Goal: Task Accomplishment & Management: Use online tool/utility

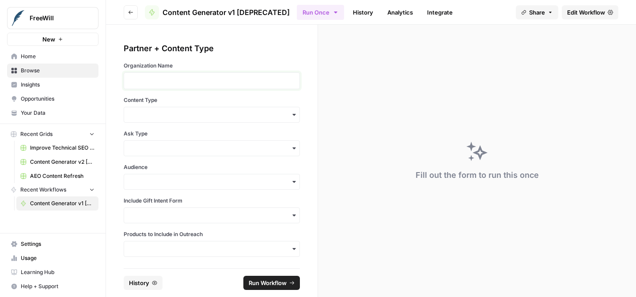
click at [215, 76] on p at bounding box center [211, 80] width 165 height 9
click at [178, 115] on input "Content Type" at bounding box center [211, 114] width 165 height 9
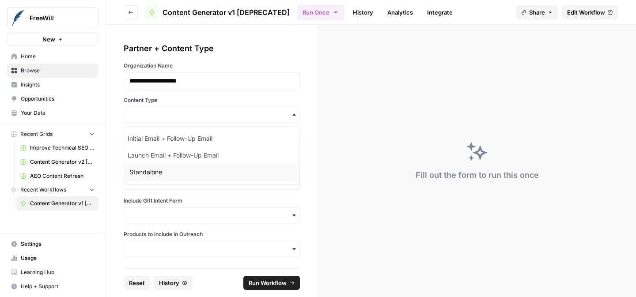
click at [190, 166] on div "Standalone" at bounding box center [211, 172] width 175 height 17
click at [190, 150] on input "Ask Type" at bounding box center [211, 148] width 165 height 9
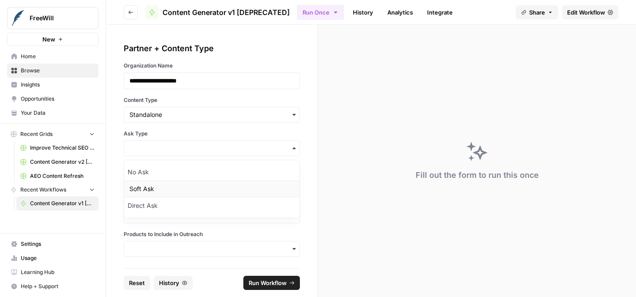
click at [193, 186] on div "Soft Ask" at bounding box center [211, 189] width 175 height 17
click at [193, 185] on input "Audience" at bounding box center [211, 182] width 165 height 9
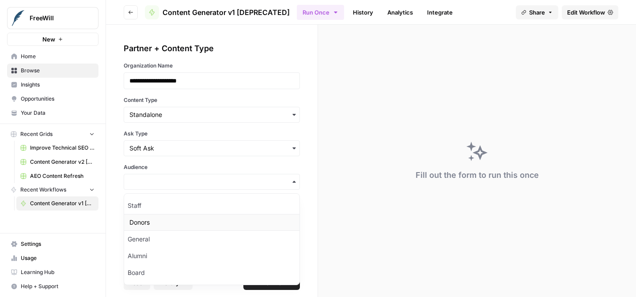
click at [184, 224] on div "Donors" at bounding box center [211, 222] width 175 height 17
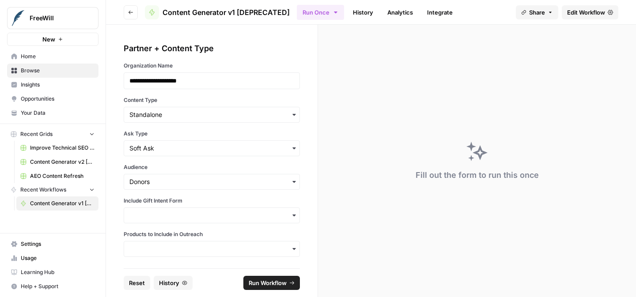
click at [178, 220] on div "button" at bounding box center [212, 216] width 176 height 16
click at [173, 241] on div "Yes" at bounding box center [211, 239] width 175 height 17
click at [172, 246] on input "Products to Include in Outreach" at bounding box center [211, 249] width 165 height 9
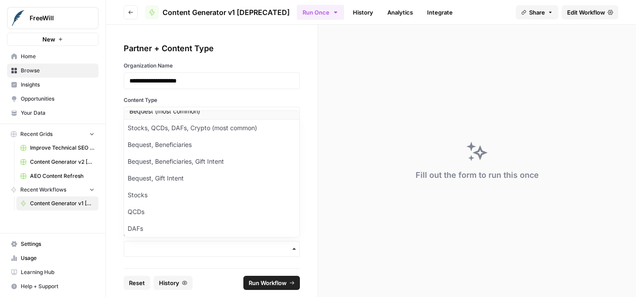
scroll to position [4, 0]
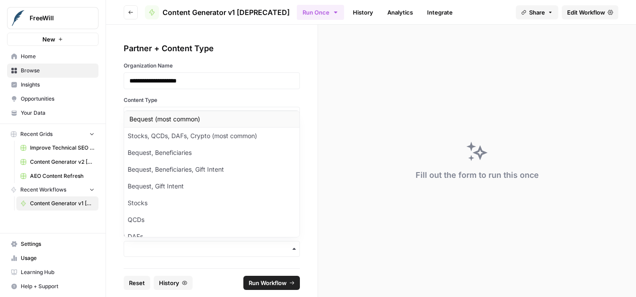
click at [176, 117] on div "Bequest (most common)" at bounding box center [211, 119] width 175 height 17
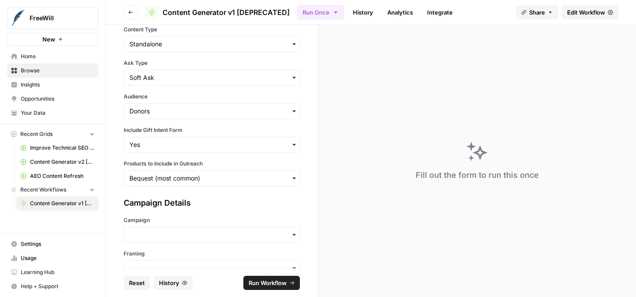
scroll to position [97, 0]
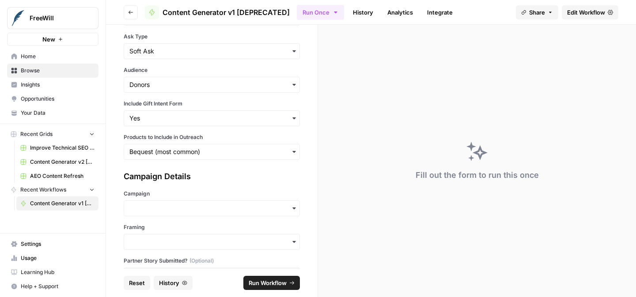
click at [182, 203] on div "button" at bounding box center [212, 209] width 176 height 16
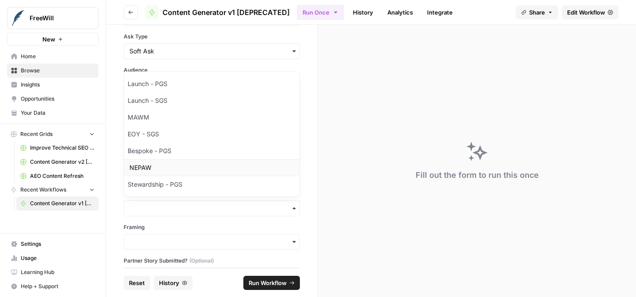
click at [170, 168] on div "NEPAW" at bounding box center [211, 167] width 175 height 17
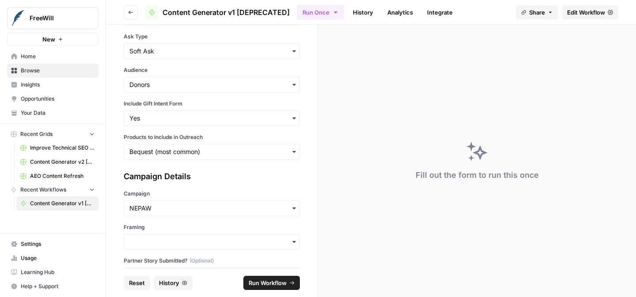
click at [173, 247] on div "button" at bounding box center [212, 242] width 176 height 16
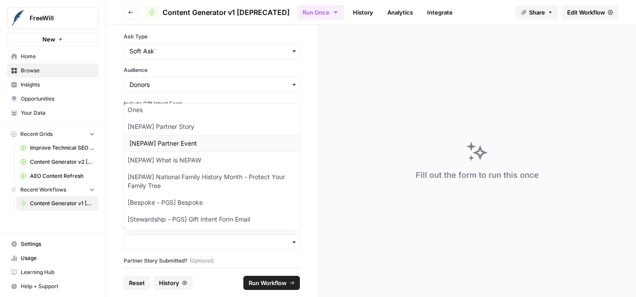
scroll to position [91, 0]
click at [178, 124] on div "[NEPAW] Partner Story" at bounding box center [211, 126] width 175 height 17
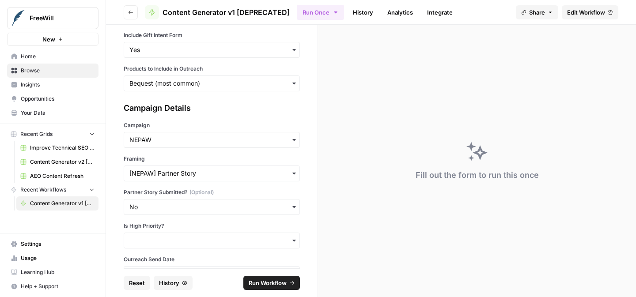
scroll to position [173, 0]
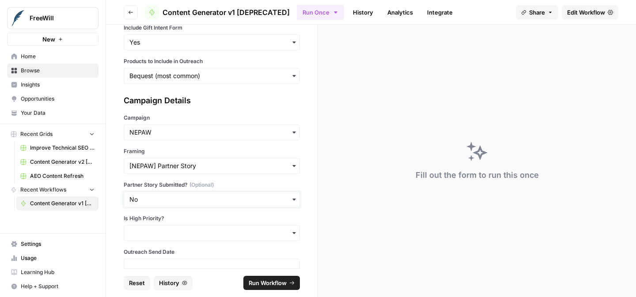
click at [186, 197] on input "Partner Story Submitted? (Optional)" at bounding box center [211, 199] width 165 height 9
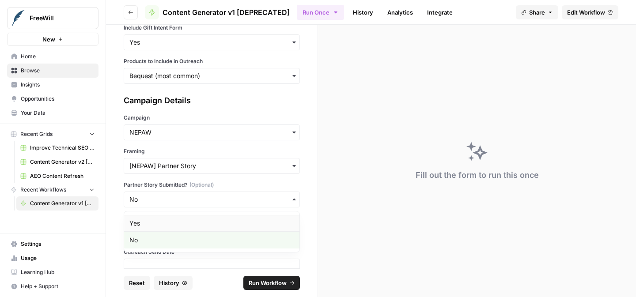
click at [172, 228] on div "Yes" at bounding box center [211, 223] width 175 height 17
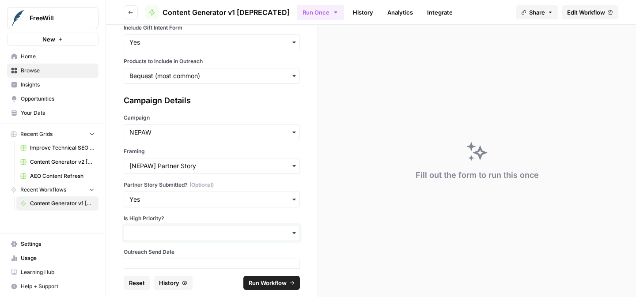
click at [171, 235] on input "Is High Priority?" at bounding box center [211, 233] width 165 height 9
click at [167, 255] on div "Yes" at bounding box center [211, 257] width 175 height 17
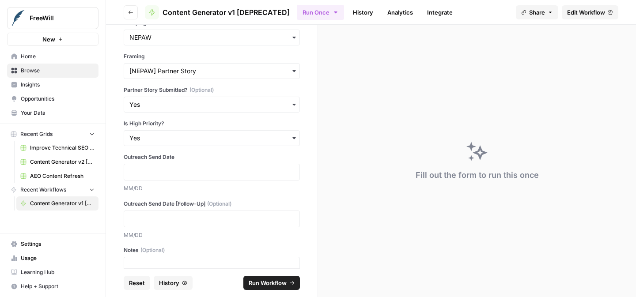
scroll to position [273, 0]
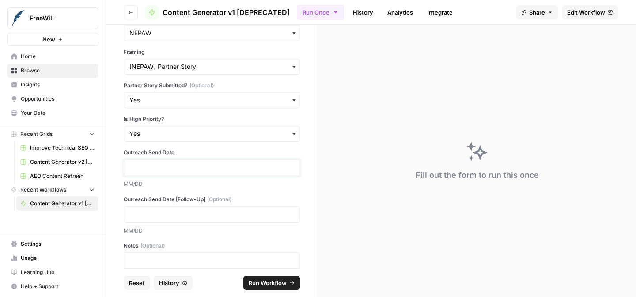
click at [175, 167] on p at bounding box center [211, 167] width 165 height 9
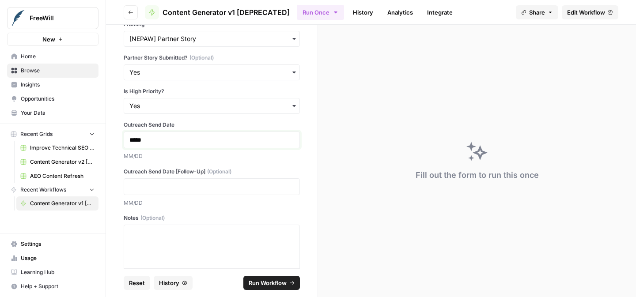
scroll to position [313, 0]
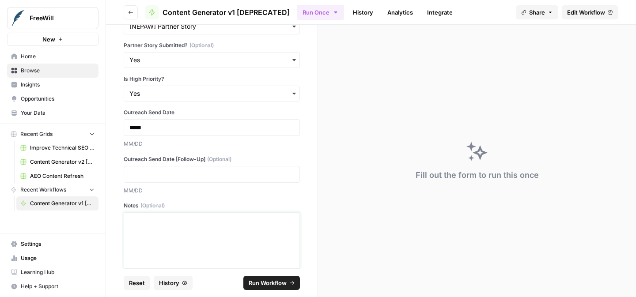
click at [143, 235] on div at bounding box center [211, 251] width 165 height 71
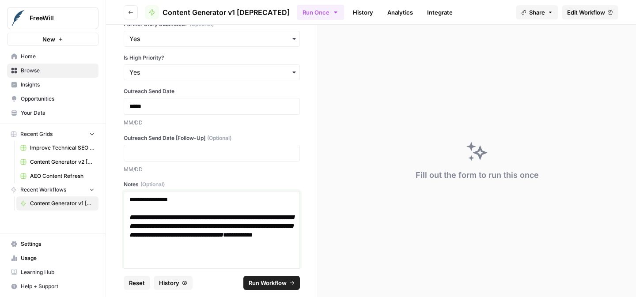
scroll to position [337, 0]
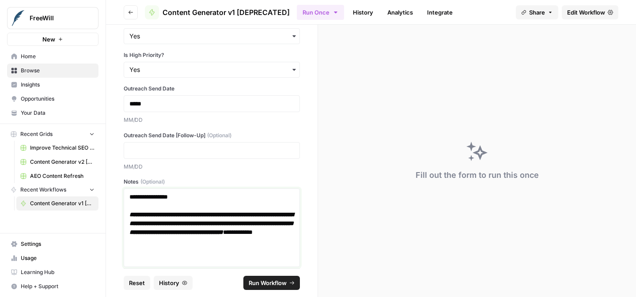
click at [147, 198] on p "**********" at bounding box center [211, 219] width 165 height 53
click at [159, 101] on p "*****" at bounding box center [211, 103] width 165 height 9
click at [266, 286] on span "Run Workflow" at bounding box center [268, 283] width 38 height 9
